Goal: Task Accomplishment & Management: Use online tool/utility

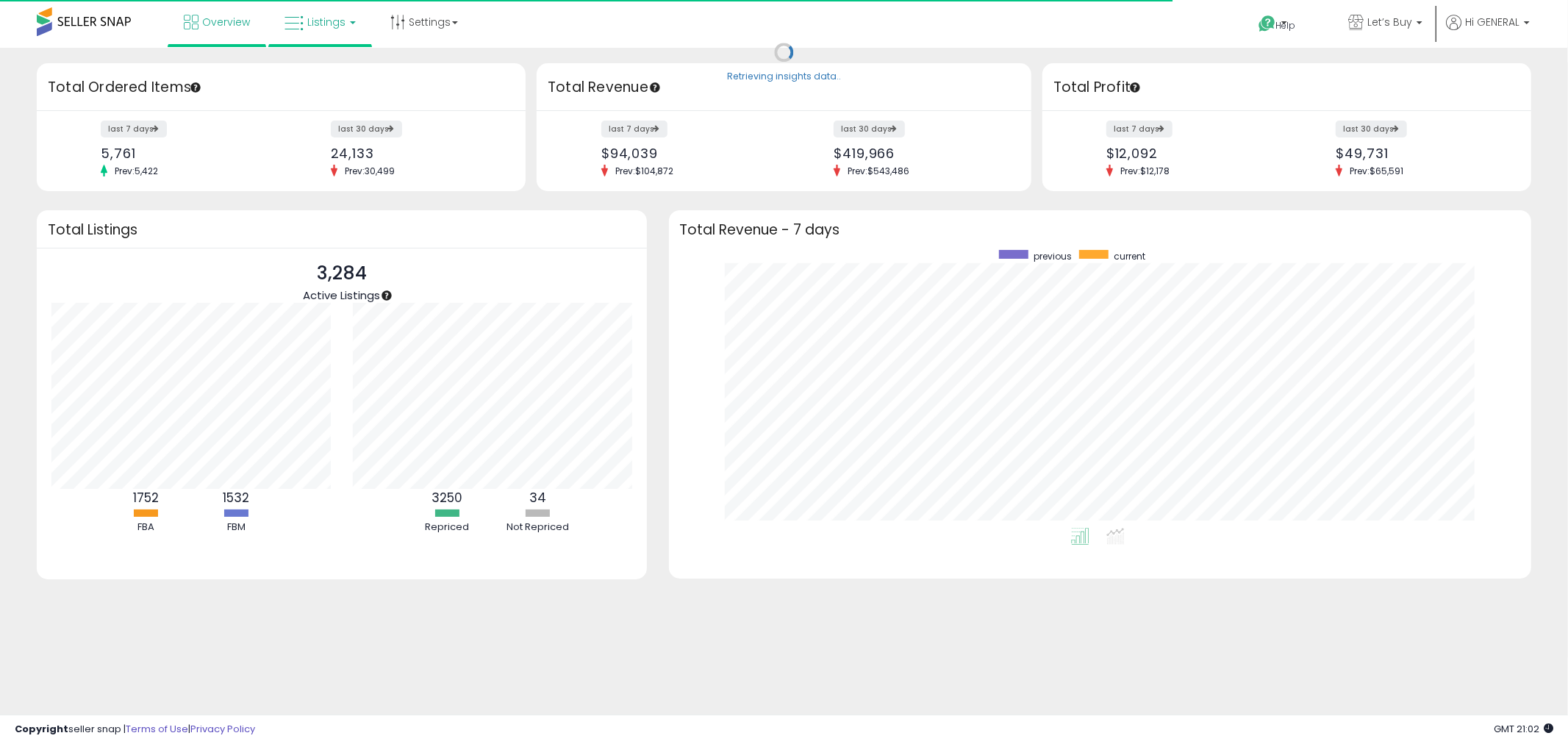
click at [317, 28] on link "Listings" at bounding box center [320, 22] width 93 height 44
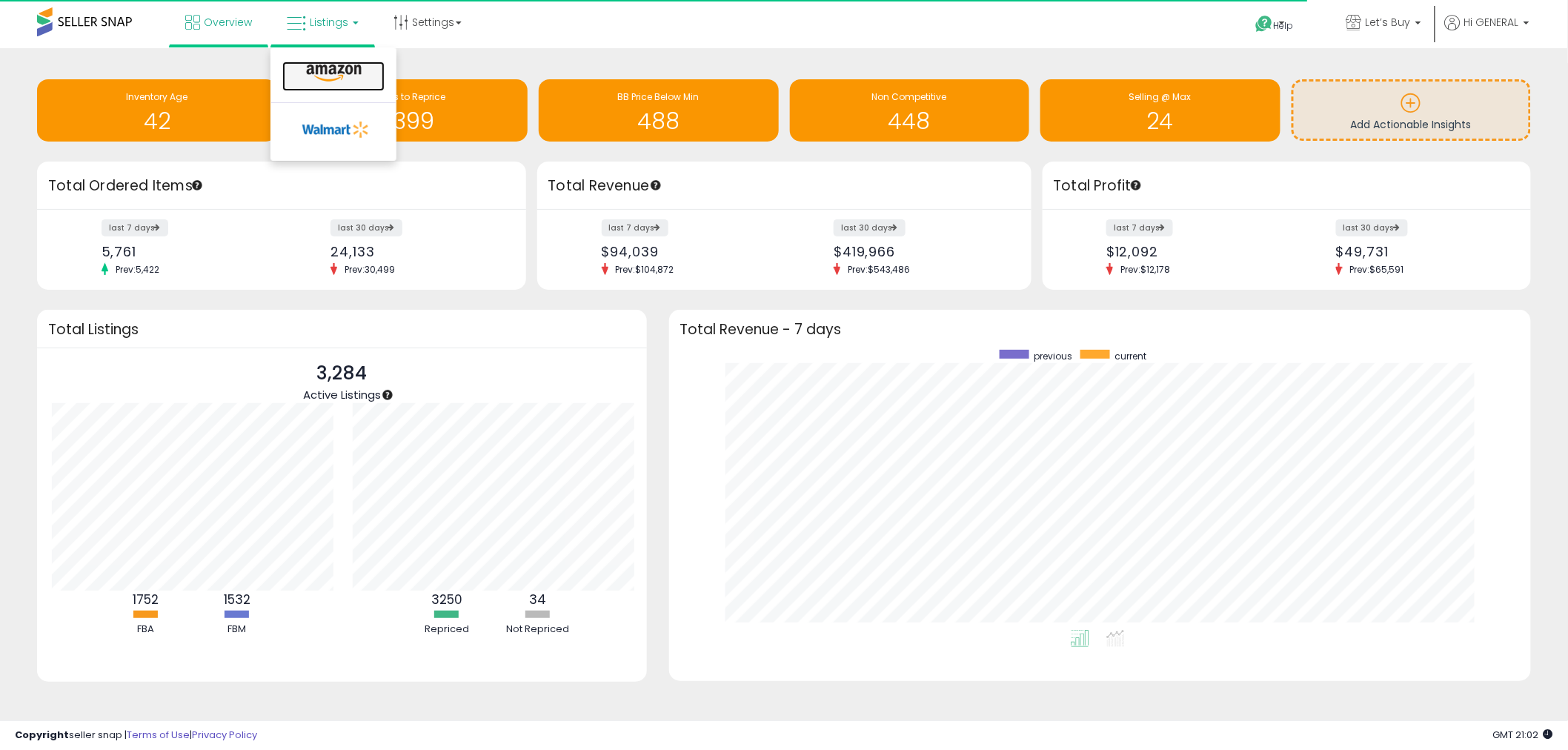
click at [323, 71] on icon at bounding box center [333, 73] width 64 height 19
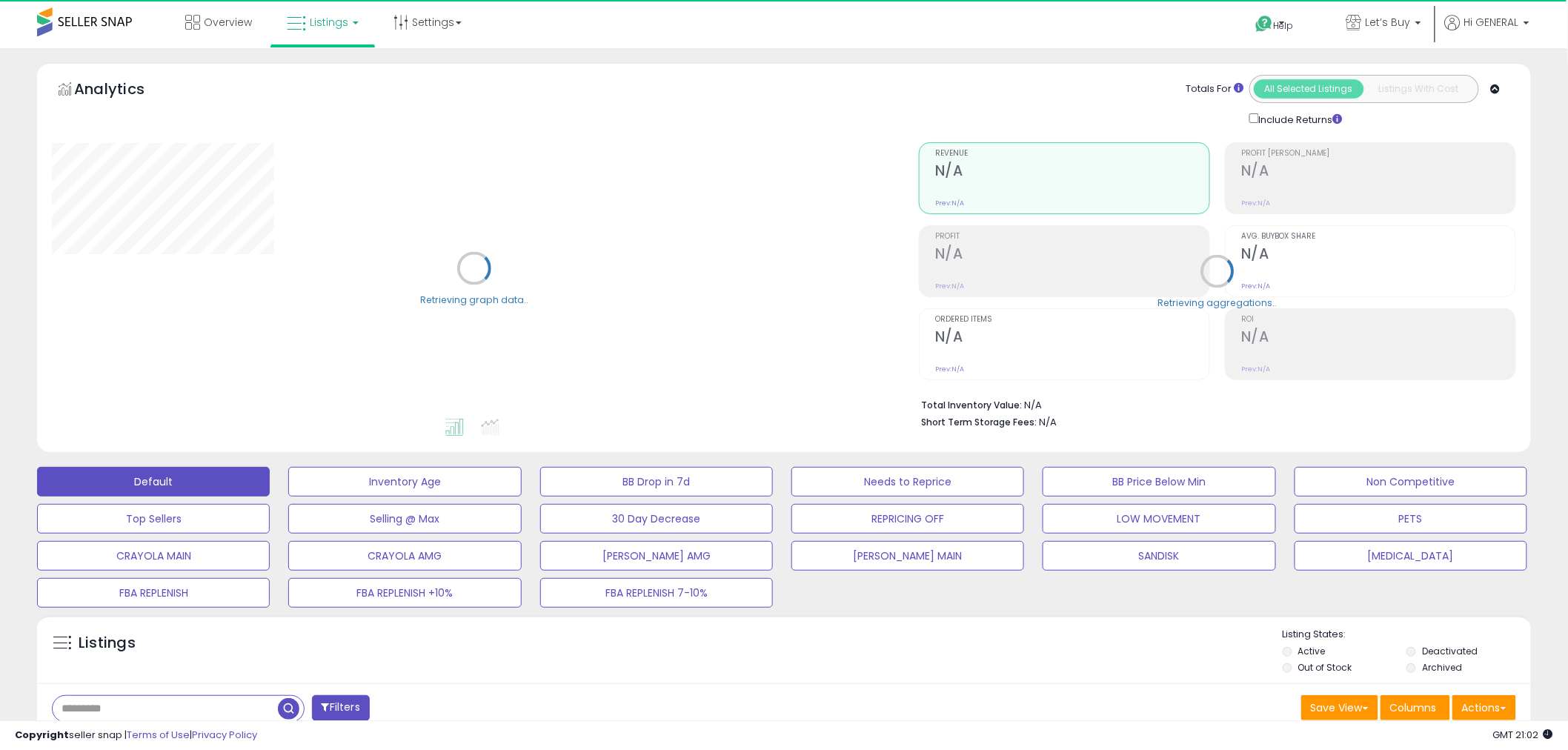
click at [226, 709] on input "text" at bounding box center [165, 709] width 226 height 26
type input "****"
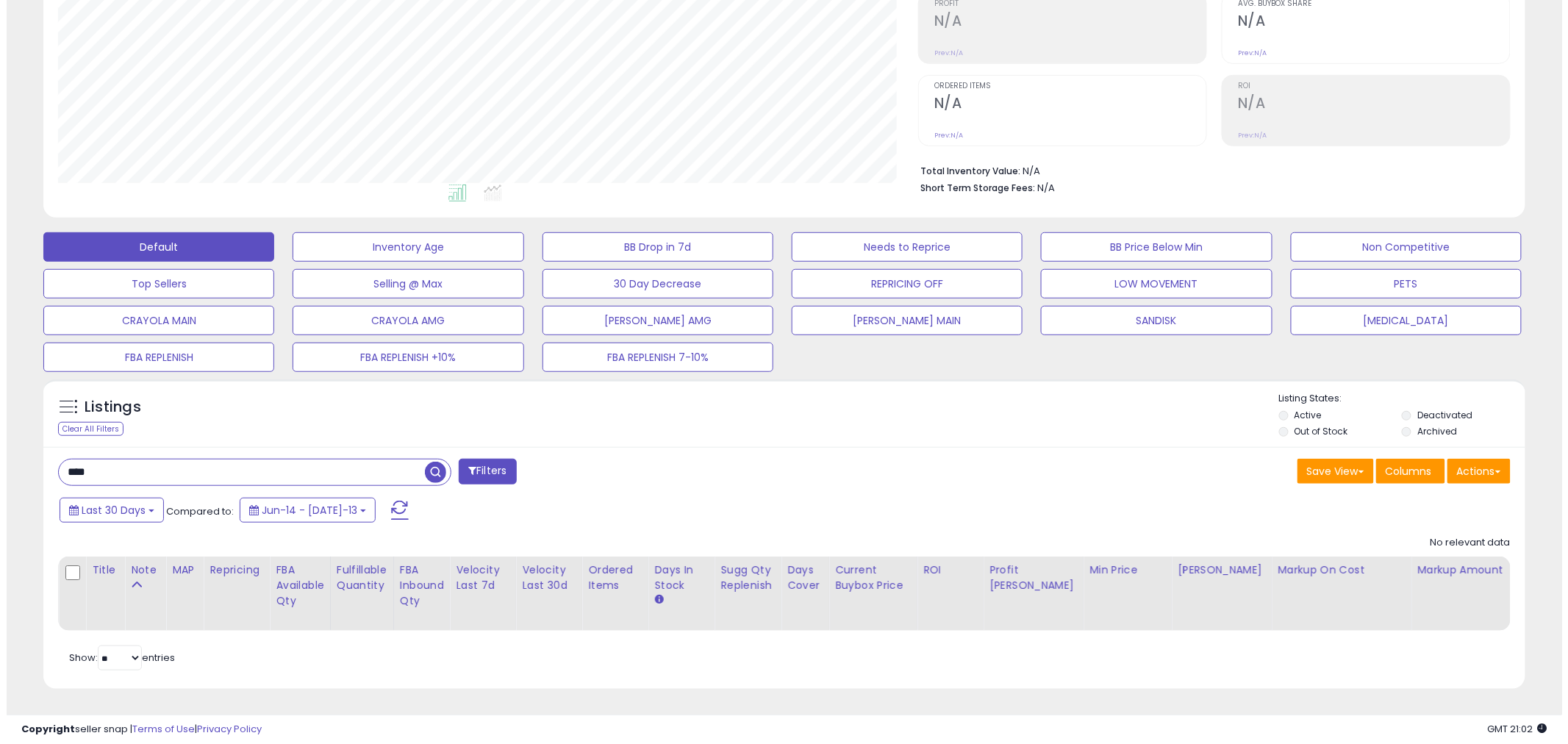
scroll to position [301, 860]
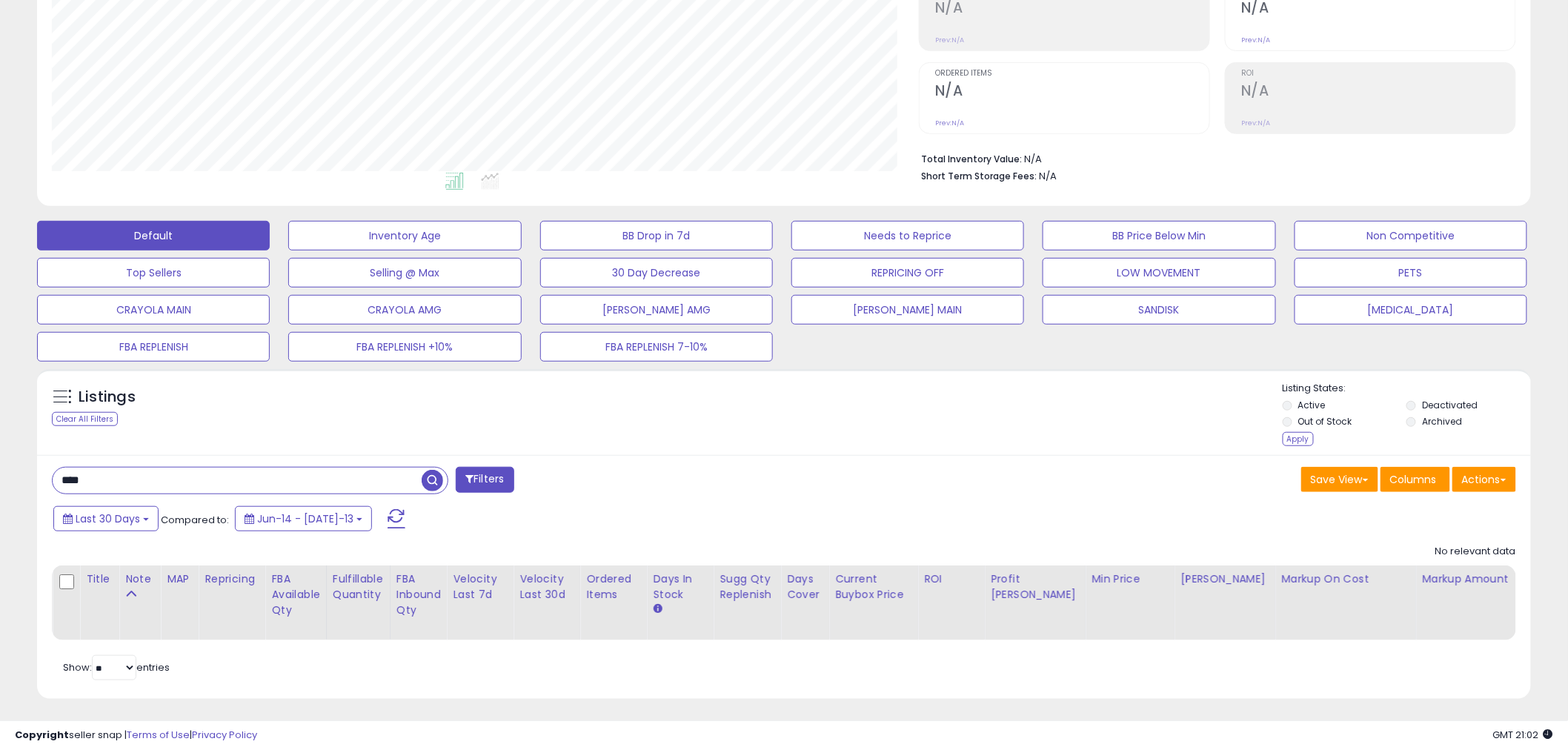
click at [1413, 430] on li "Archived" at bounding box center [1467, 423] width 122 height 16
click at [1307, 436] on div "Apply" at bounding box center [1298, 439] width 31 height 14
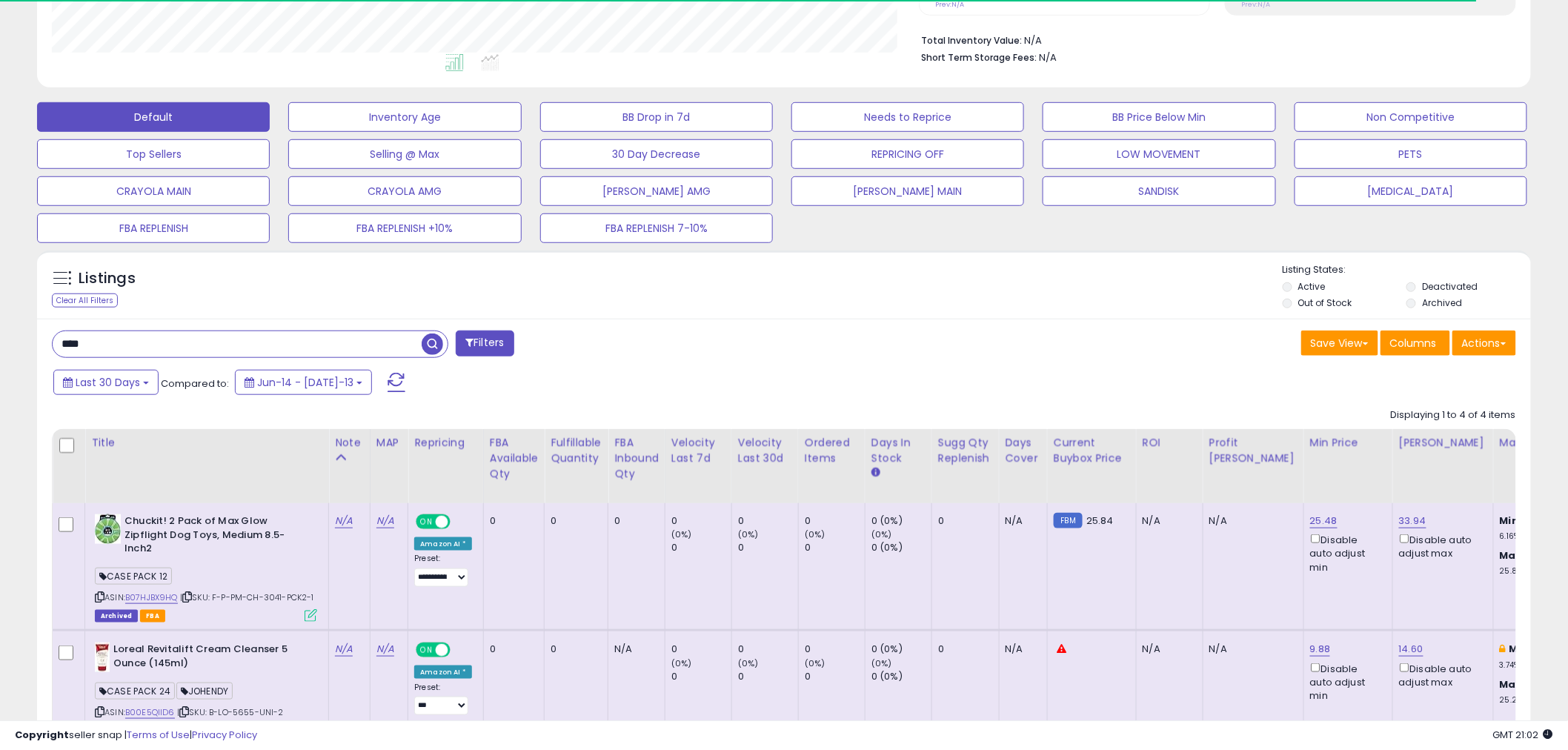
scroll to position [343, 0]
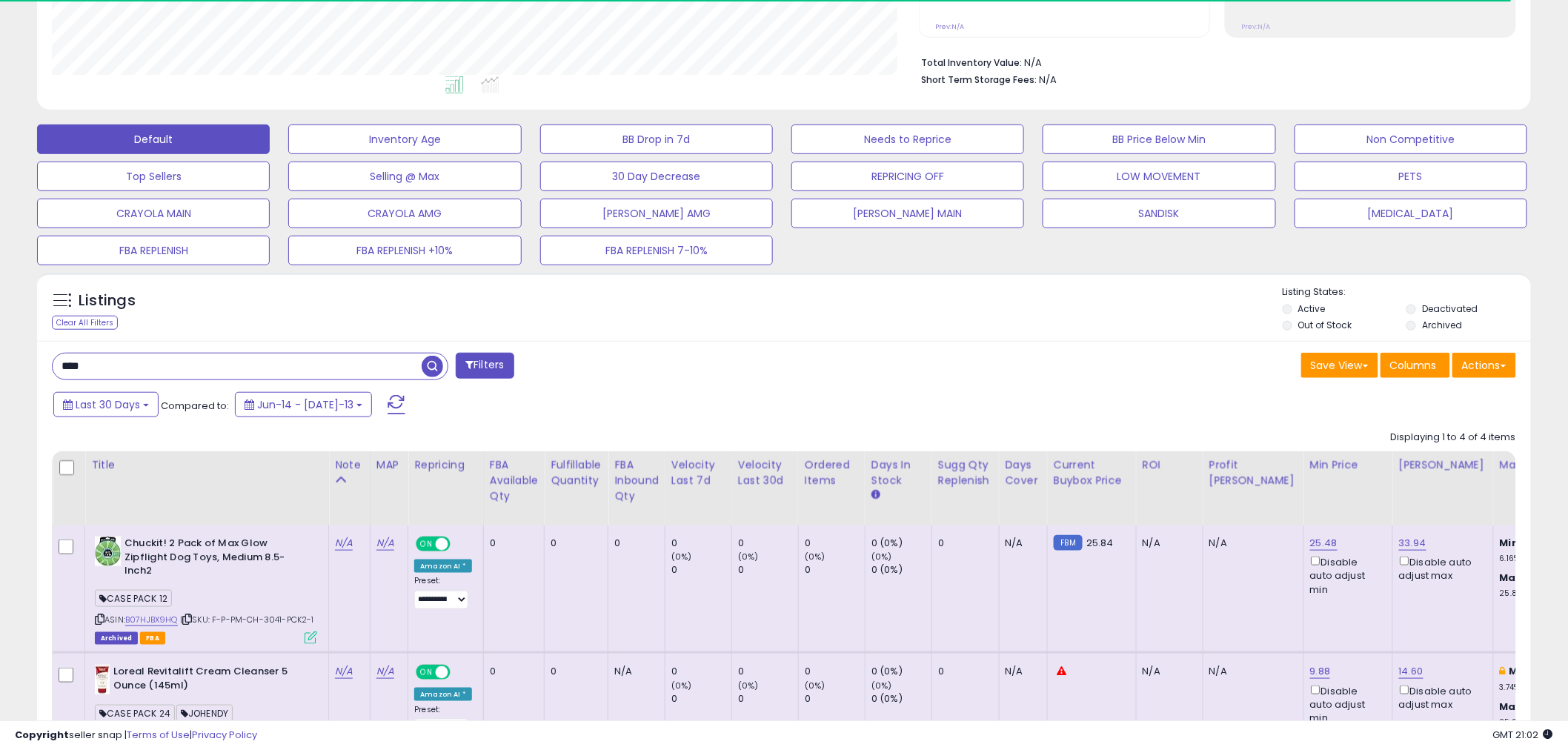
drag, startPoint x: 112, startPoint y: 371, endPoint x: 12, endPoint y: 358, distance: 100.8
click at [12, 358] on div "**********" at bounding box center [784, 411] width 1553 height 1382
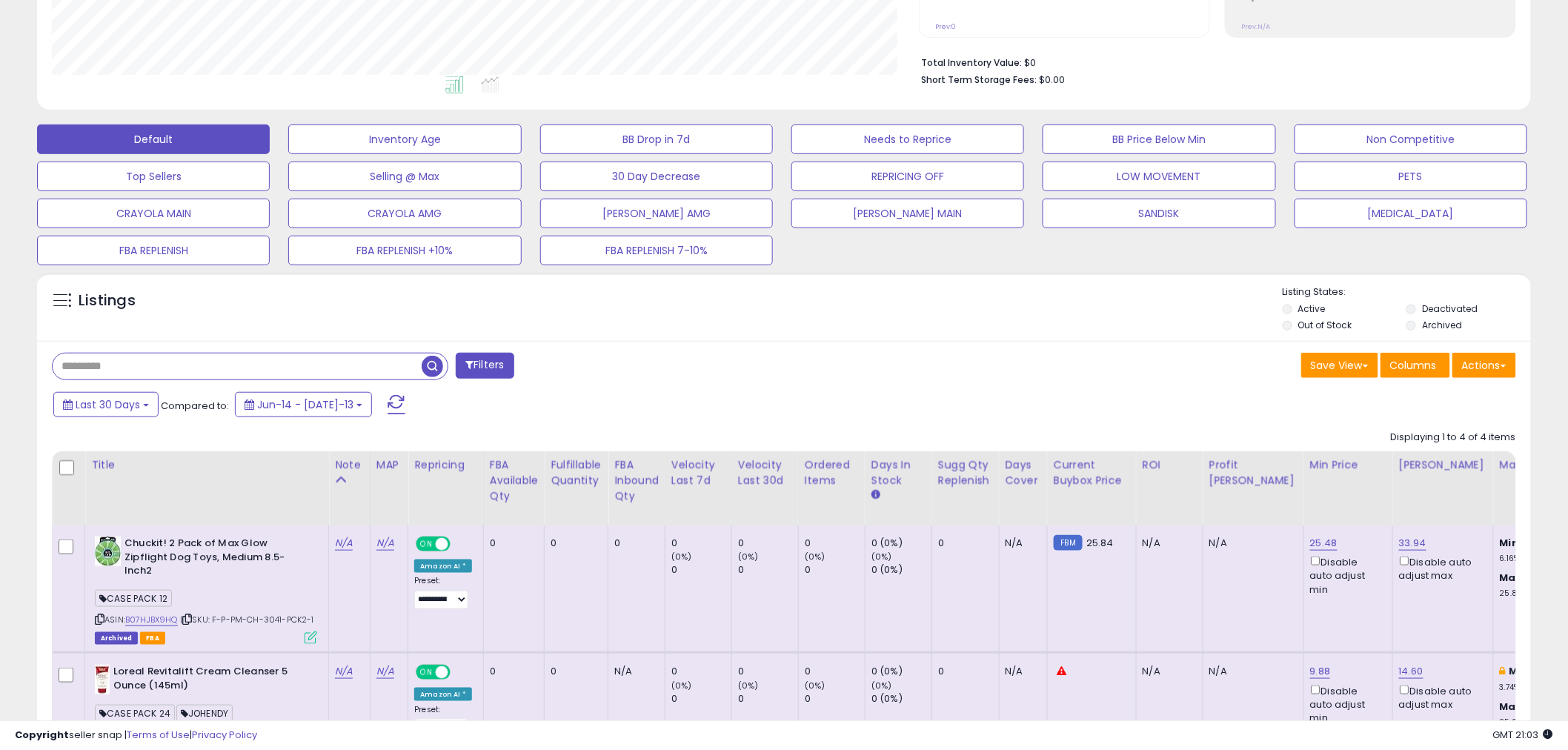
click at [1049, 389] on div "Filters Save View Save As New View Update Current View Columns" at bounding box center [784, 713] width 1494 height 743
click at [1038, 339] on div "Listings Active" at bounding box center [784, 306] width 1494 height 68
click at [1033, 388] on div "Filters Save View Save As New View Update Current View Columns" at bounding box center [784, 713] width 1494 height 743
